Goal: Transaction & Acquisition: Book appointment/travel/reservation

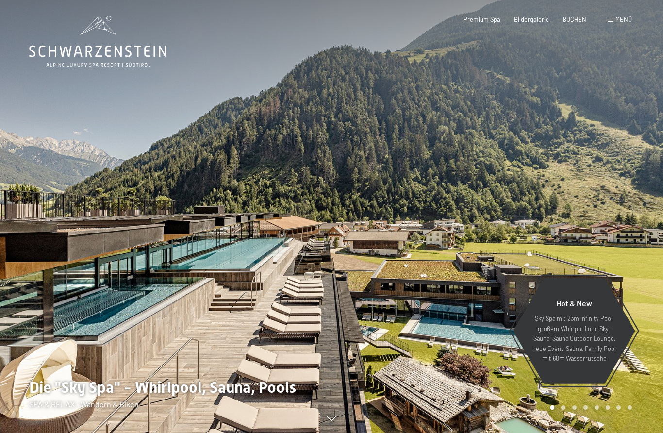
click at [579, 18] on span "BUCHEN" at bounding box center [574, 20] width 24 height 8
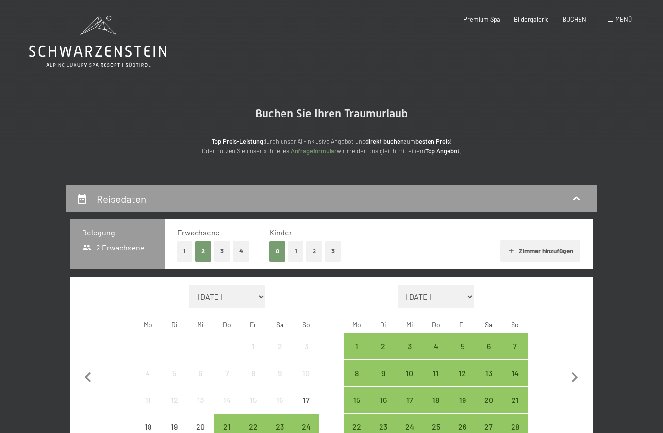
click at [319, 252] on button "2" at bounding box center [314, 251] width 16 height 20
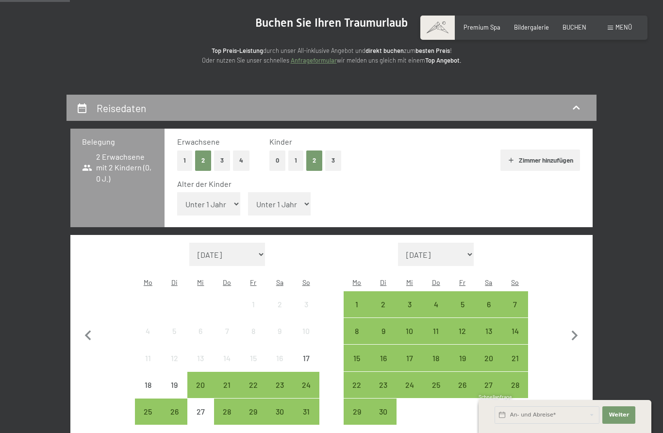
scroll to position [93, 0]
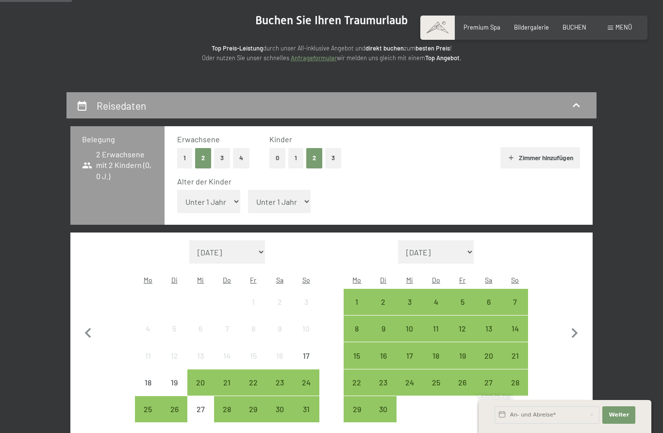
click at [223, 204] on select "Unter 1 Jahr 1 Jahr 2 Jahre 3 Jahre 4 Jahre 5 Jahre 6 Jahre 7 Jahre 8 Jahre 9 J…" at bounding box center [208, 201] width 63 height 23
select select "1"
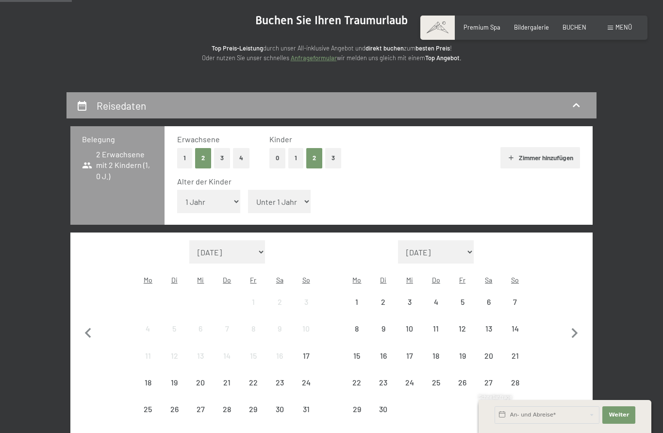
click at [287, 206] on select "Unter 1 Jahr 1 Jahr 2 Jahre 3 Jahre 4 Jahre 5 Jahre 6 Jahre 7 Jahre 8 Jahre 9 J…" at bounding box center [279, 201] width 63 height 23
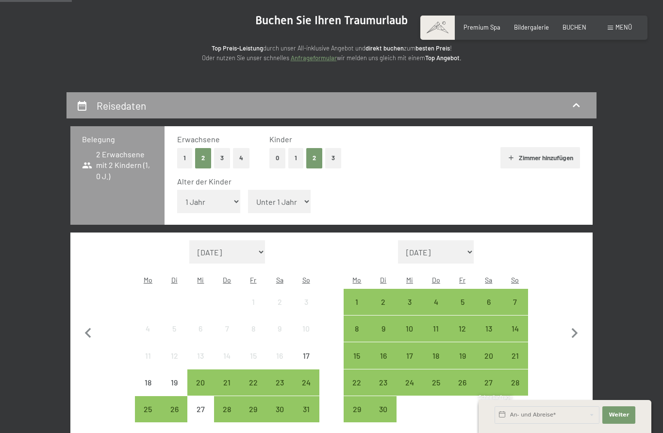
click at [286, 197] on select "Unter 1 Jahr 1 Jahr 2 Jahre 3 Jahre 4 Jahre 5 Jahre 6 Jahre 7 Jahre 8 Jahre 9 J…" at bounding box center [279, 201] width 63 height 23
select select "5"
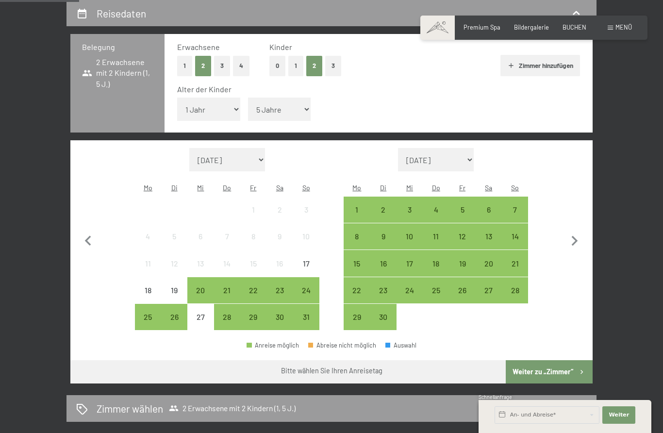
scroll to position [186, 0]
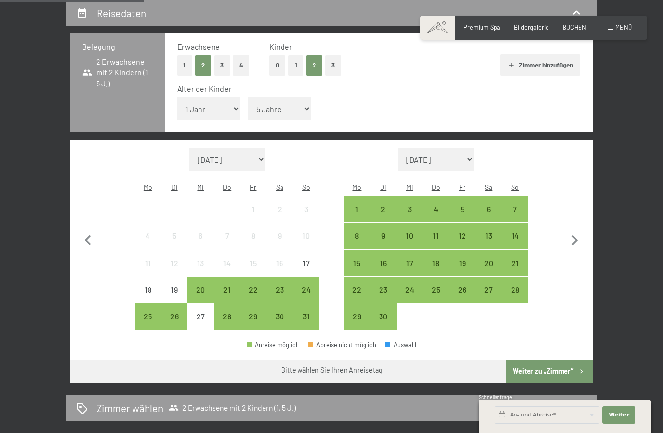
click at [439, 259] on div "18" at bounding box center [435, 271] width 24 height 24
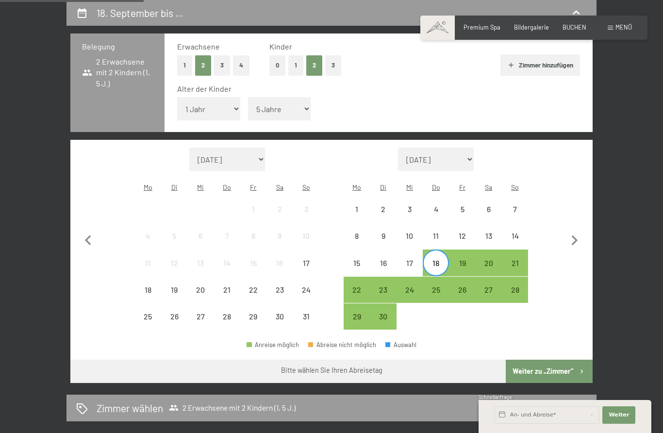
click at [518, 286] on div "28" at bounding box center [515, 298] width 24 height 24
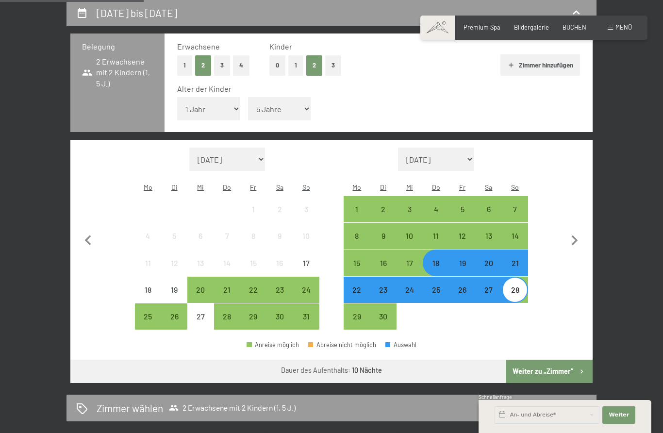
click at [556, 363] on button "Weiter zu „Zimmer“" at bounding box center [548, 370] width 87 height 23
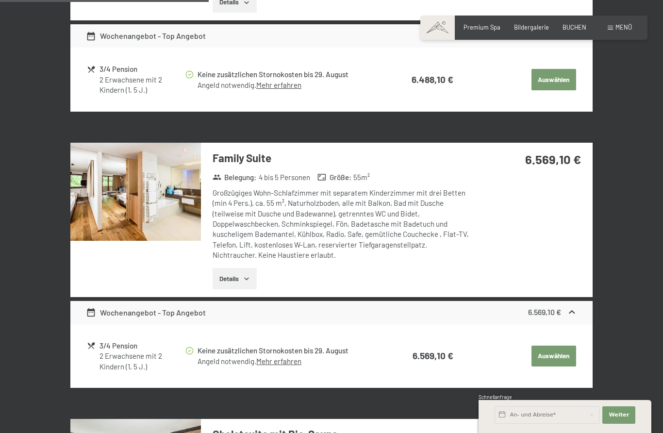
scroll to position [706, 0]
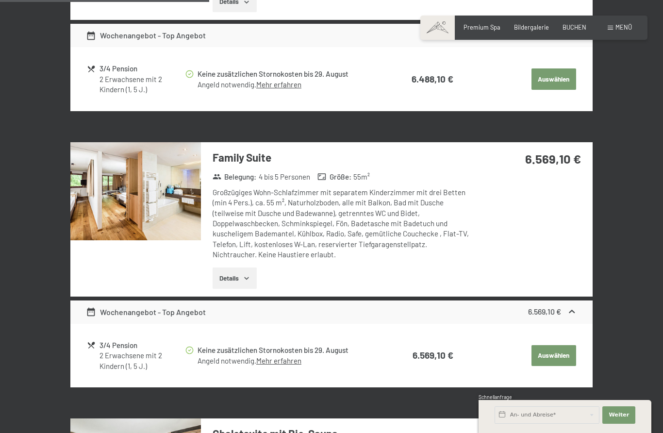
click at [243, 282] on icon "button" at bounding box center [247, 278] width 8 height 8
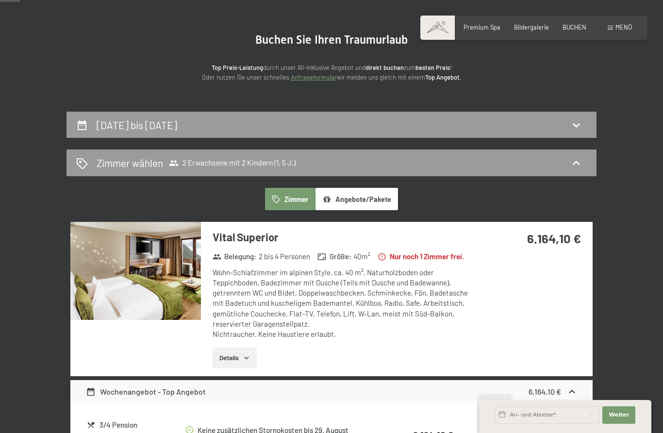
scroll to position [73, 0]
